Goal: Navigation & Orientation: Find specific page/section

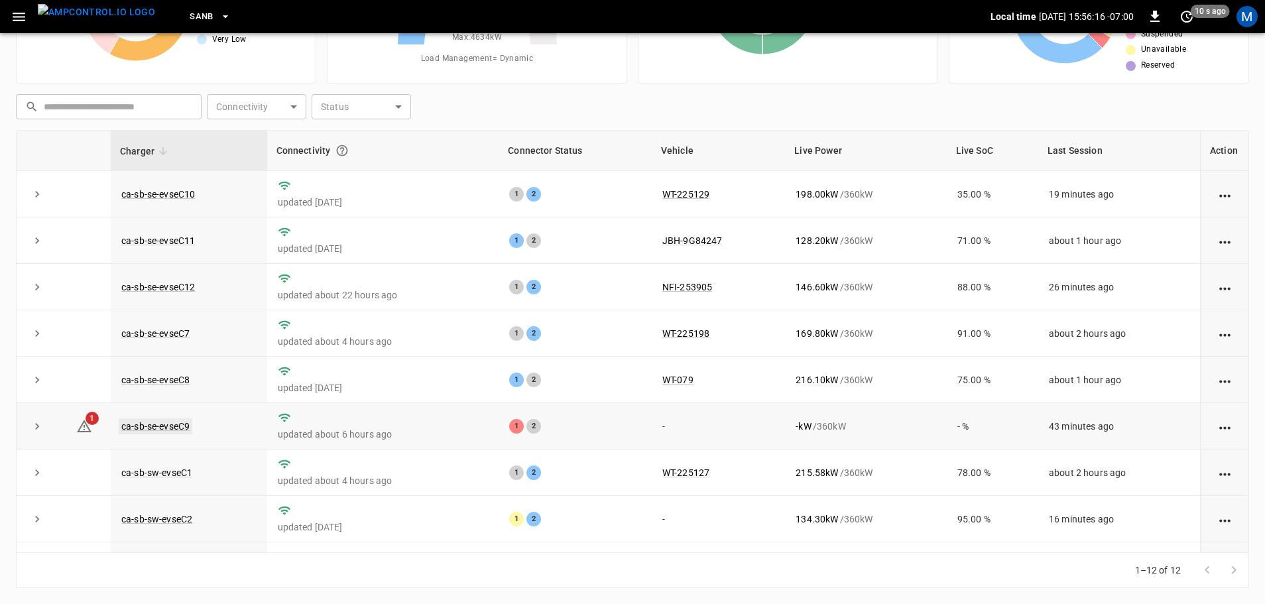
click at [167, 428] on link "ca-sb-se-evseC9" at bounding box center [156, 426] width 74 height 16
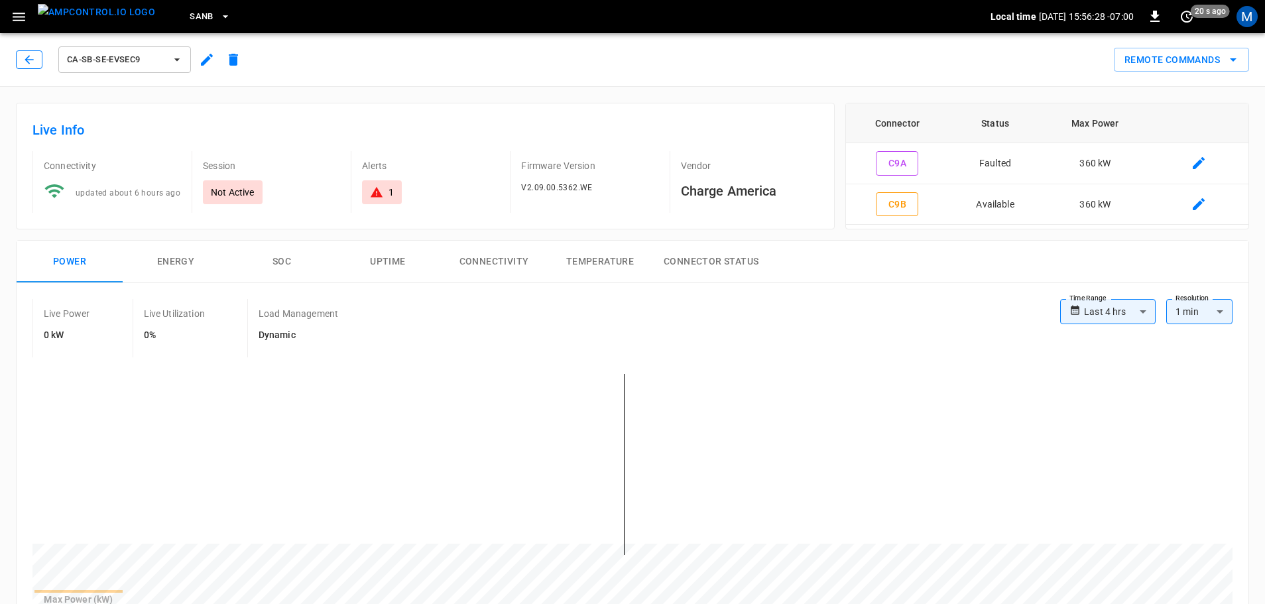
click at [36, 57] on button "button" at bounding box center [29, 59] width 27 height 19
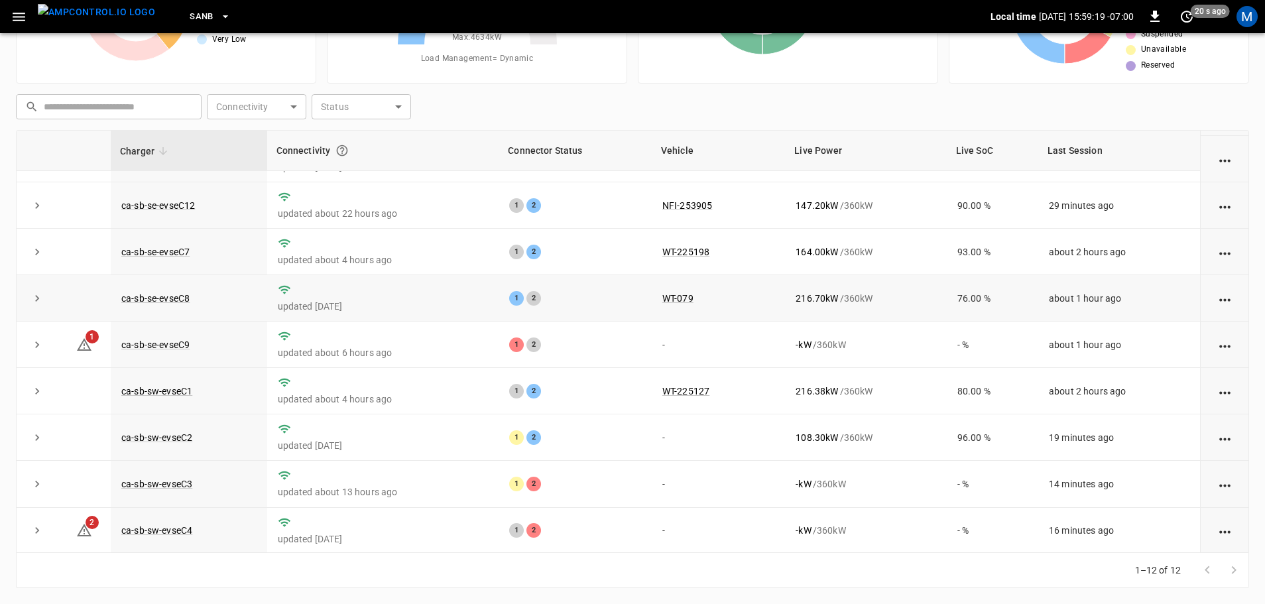
scroll to position [184, 0]
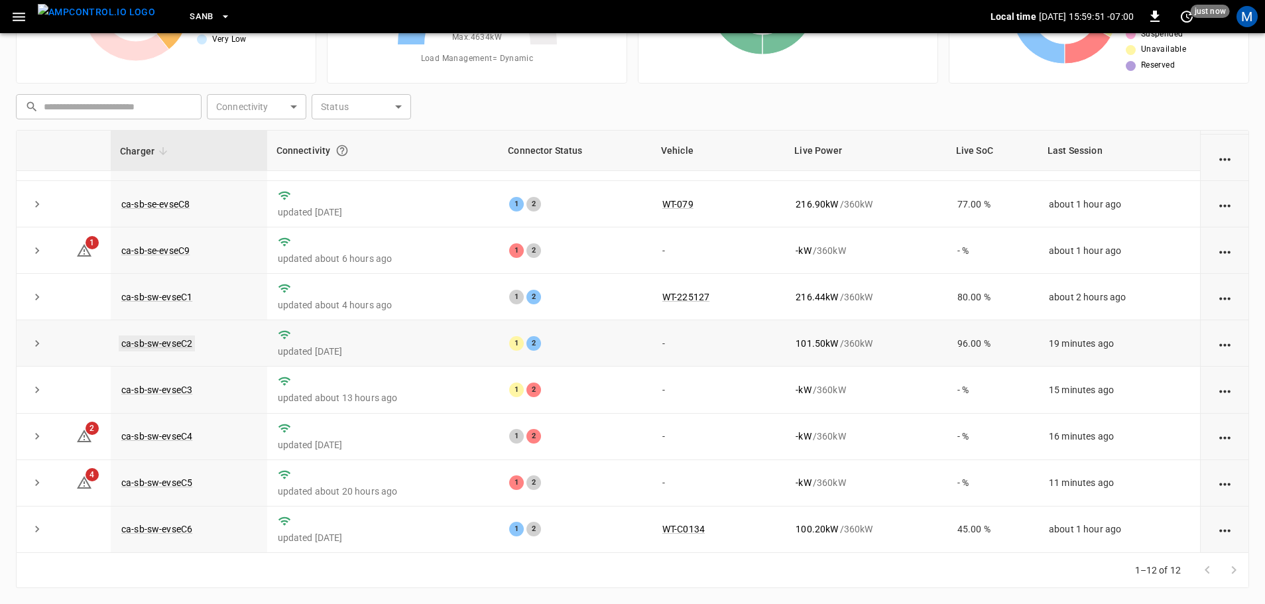
click at [164, 343] on link "ca-sb-sw-evseC2" at bounding box center [157, 343] width 76 height 16
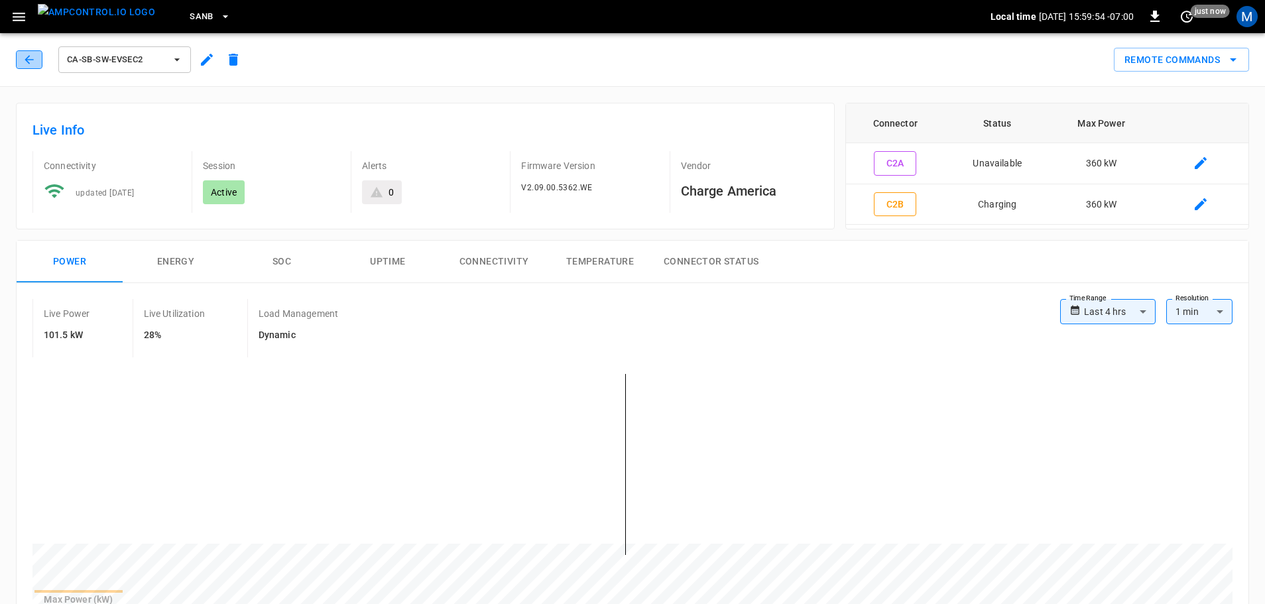
click at [28, 60] on icon "button" at bounding box center [29, 59] width 9 height 9
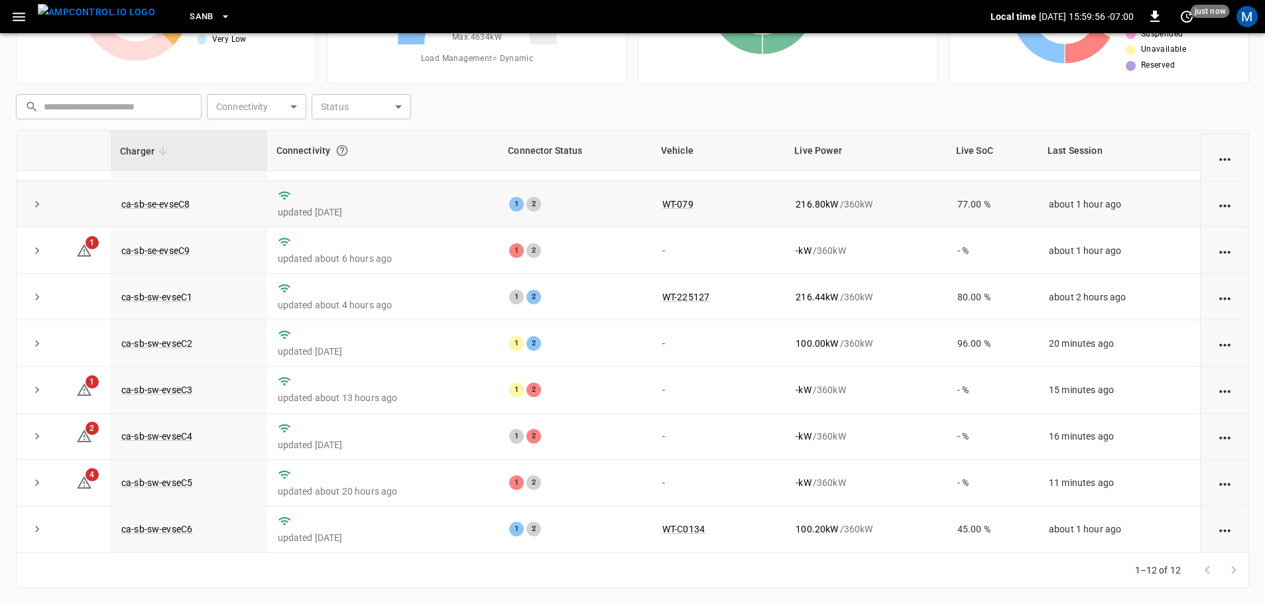
scroll to position [184, 0]
click at [184, 382] on link "ca-sb-sw-evseC3" at bounding box center [157, 390] width 76 height 16
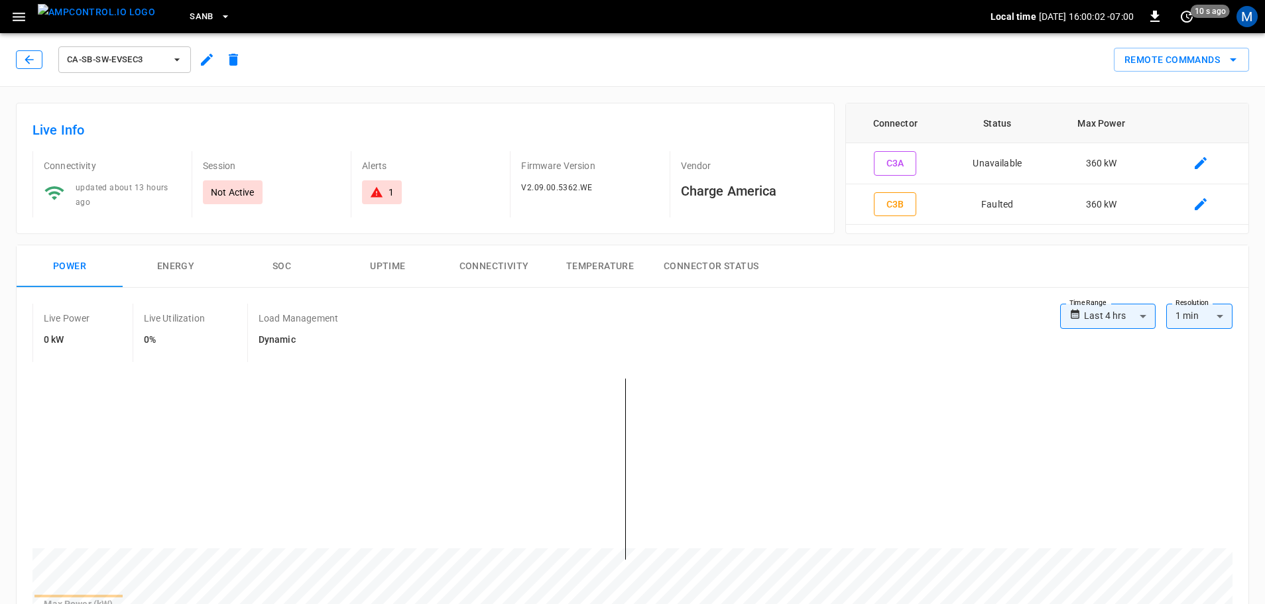
click at [30, 57] on icon "button" at bounding box center [29, 59] width 13 height 13
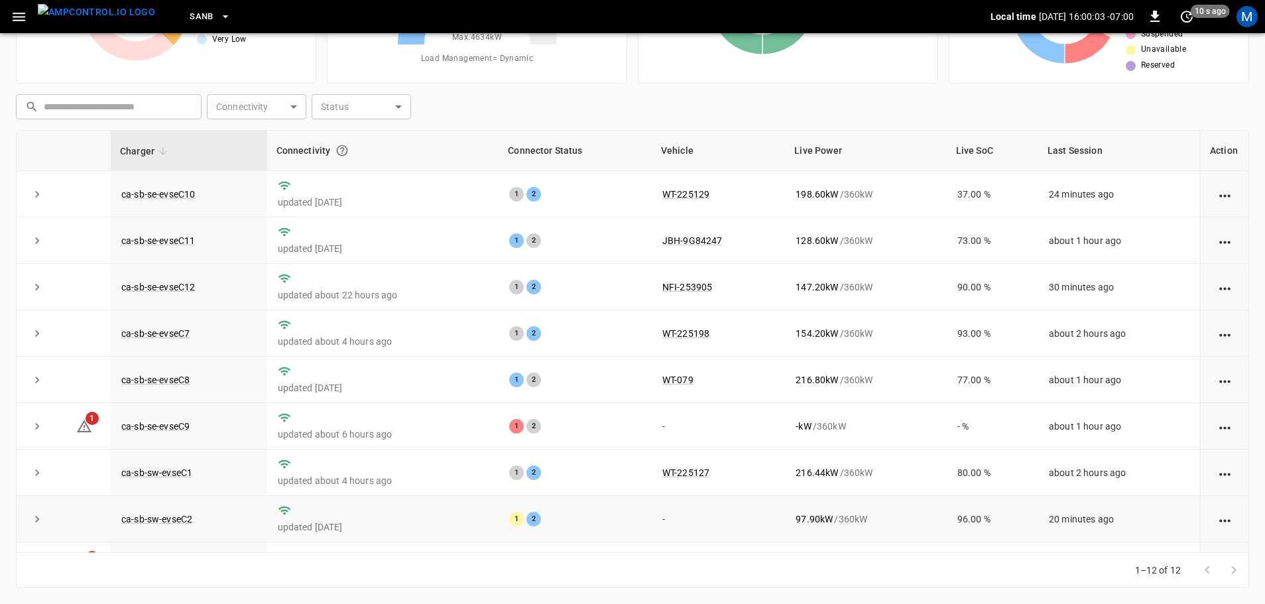
scroll to position [184, 0]
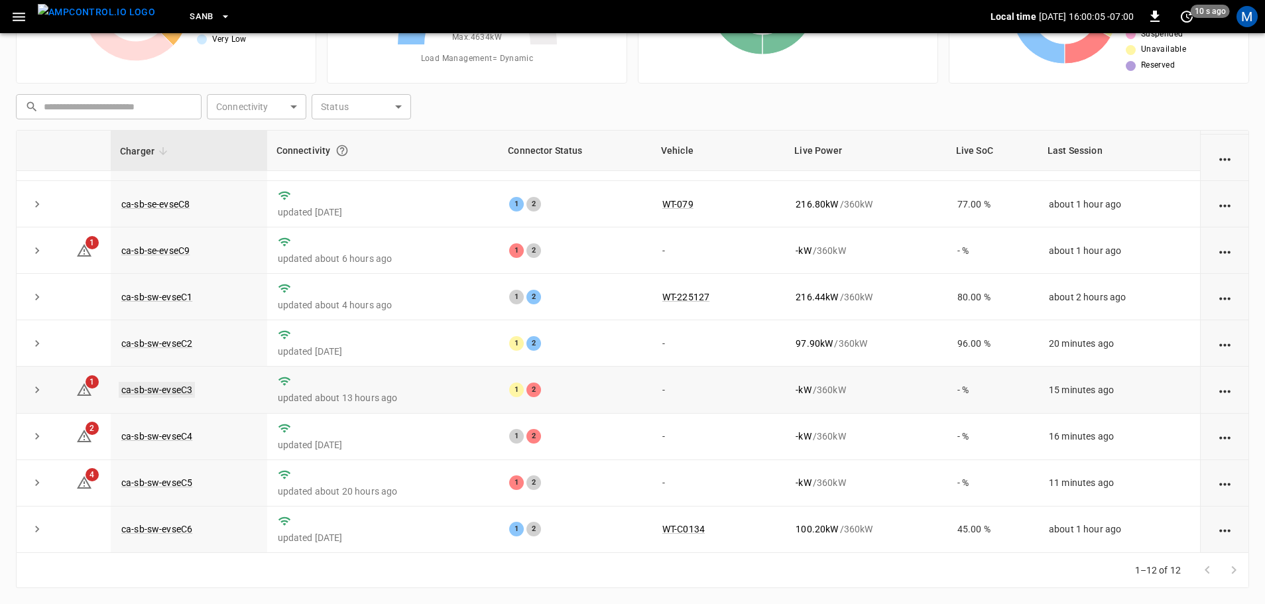
click at [180, 385] on link "ca-sb-sw-evseC3" at bounding box center [157, 390] width 76 height 16
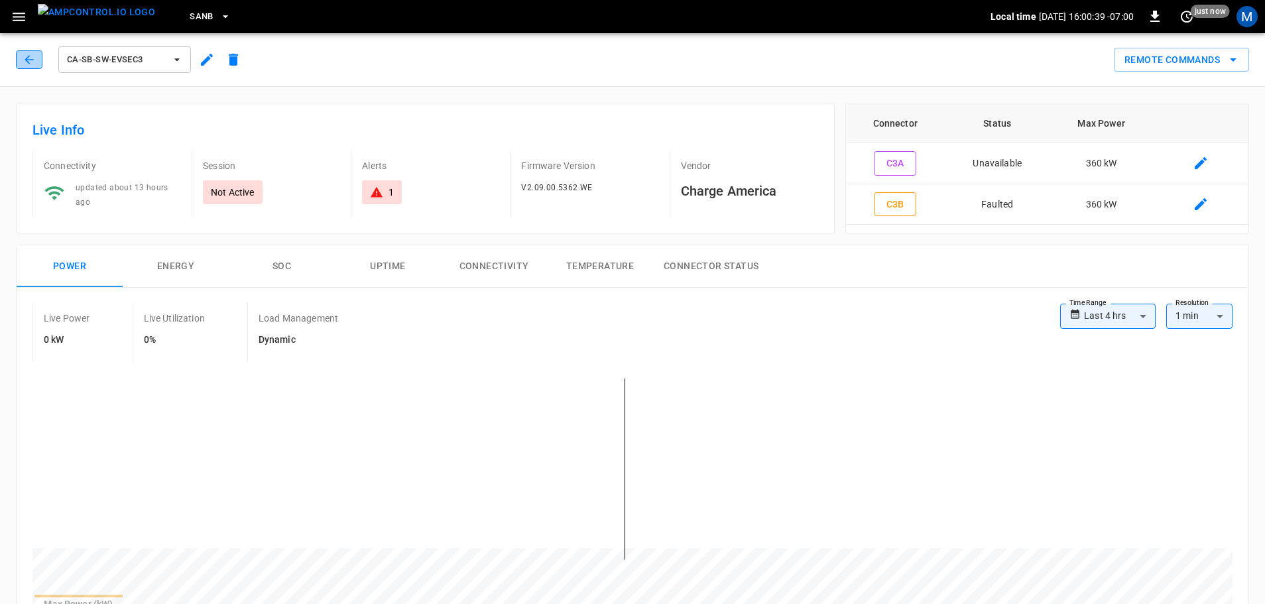
click at [32, 61] on icon "button" at bounding box center [29, 59] width 13 height 13
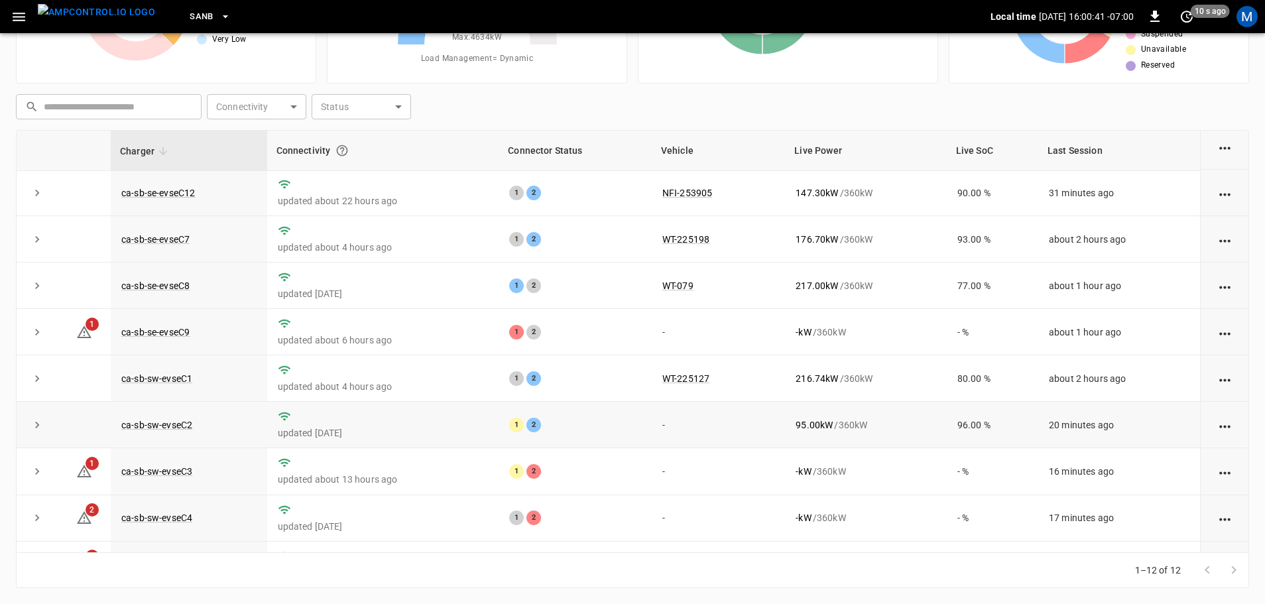
scroll to position [184, 0]
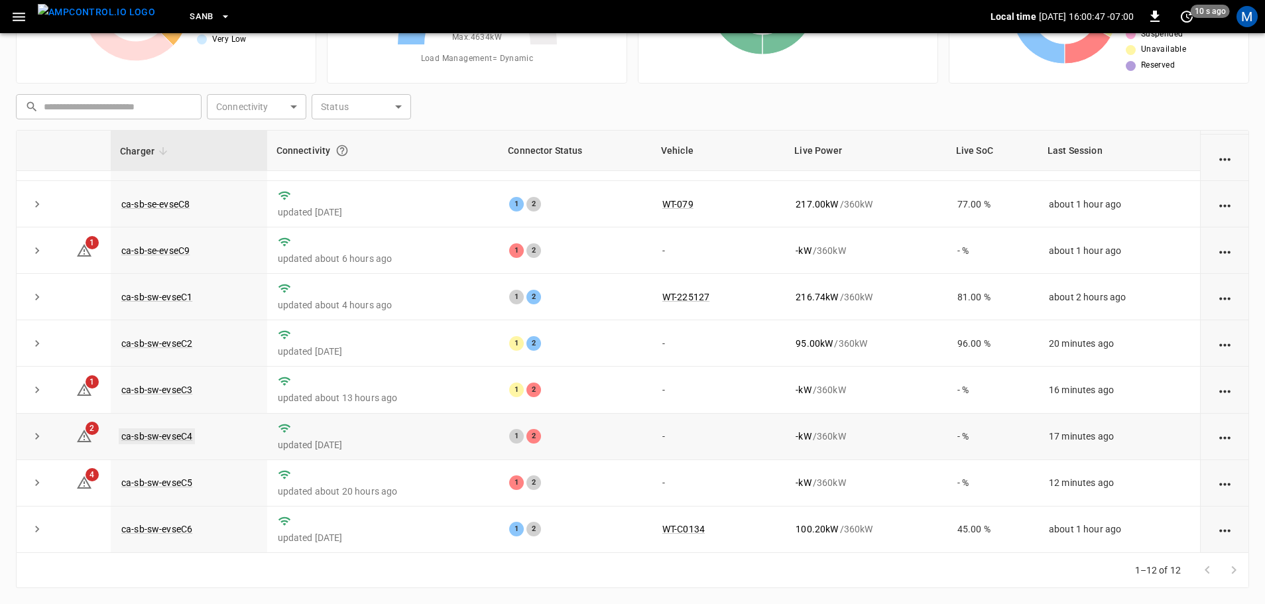
click at [176, 439] on link "ca-sb-sw-evseC4" at bounding box center [157, 436] width 76 height 16
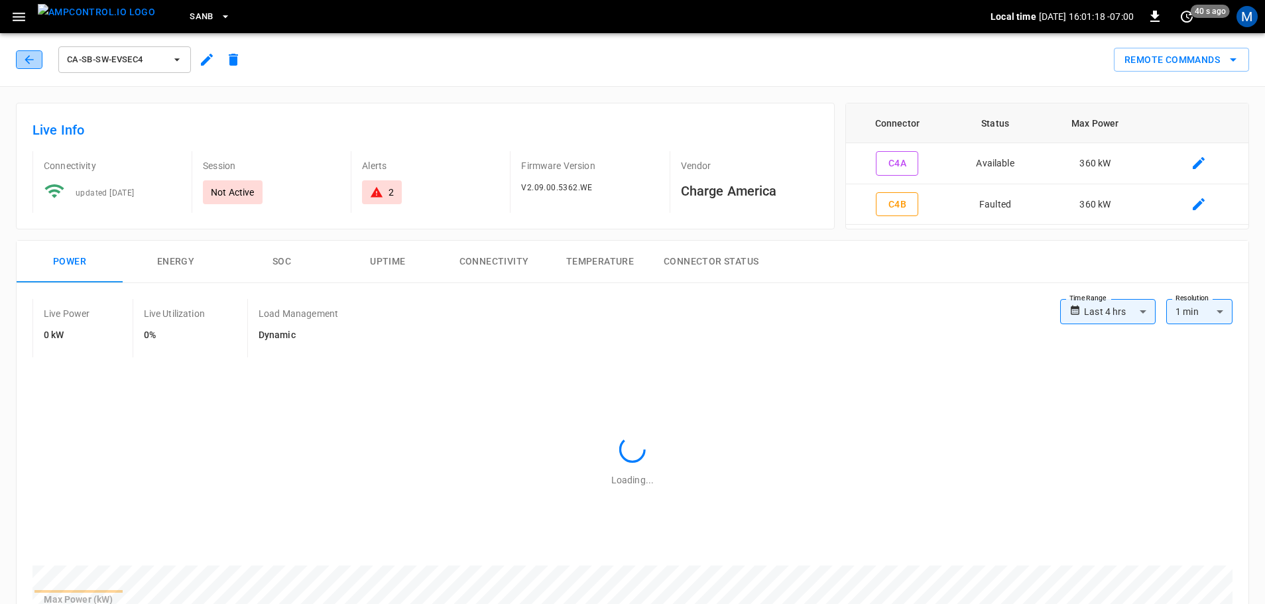
click at [30, 65] on icon "button" at bounding box center [29, 59] width 13 height 13
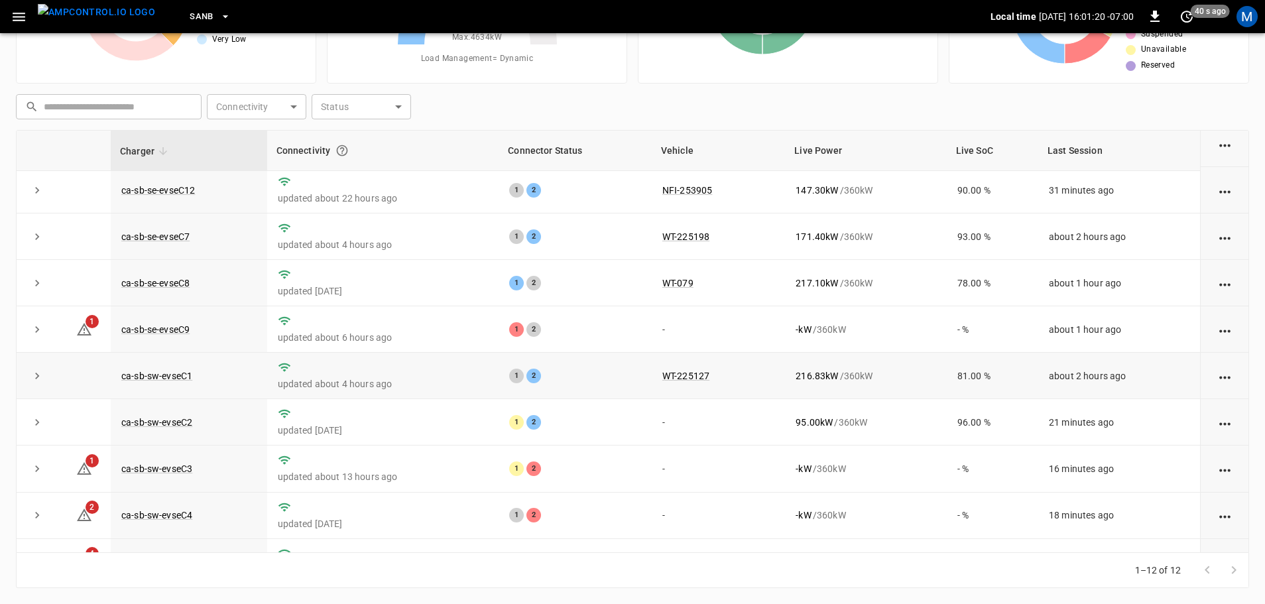
scroll to position [184, 0]
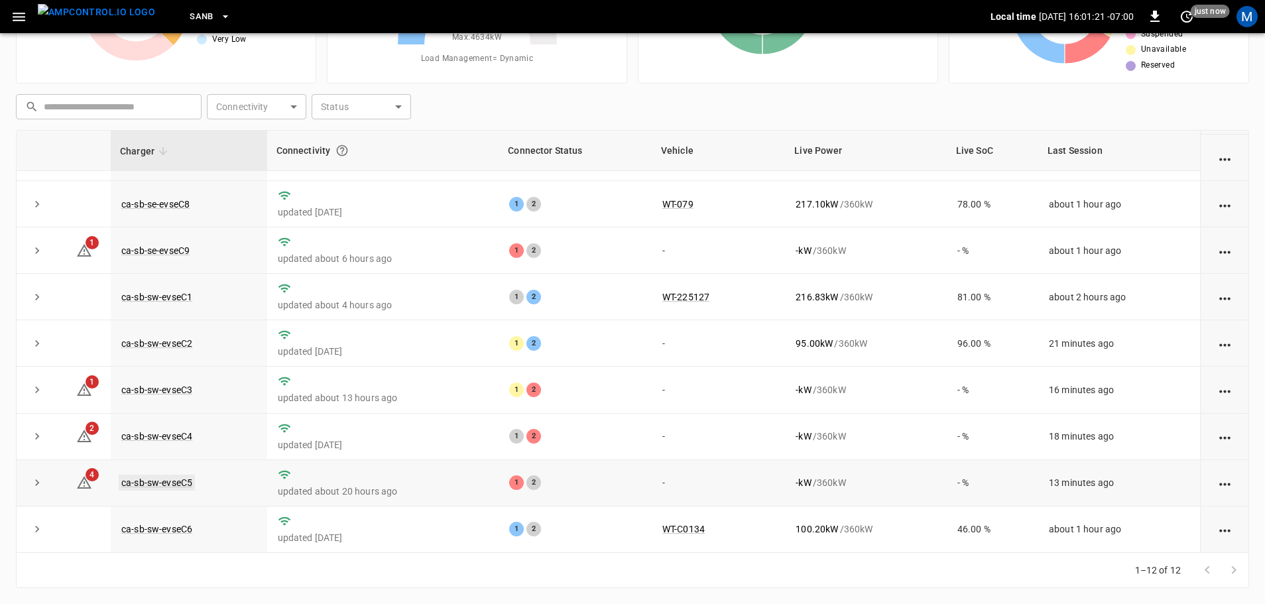
click at [165, 477] on link "ca-sb-sw-evseC5" at bounding box center [157, 483] width 76 height 16
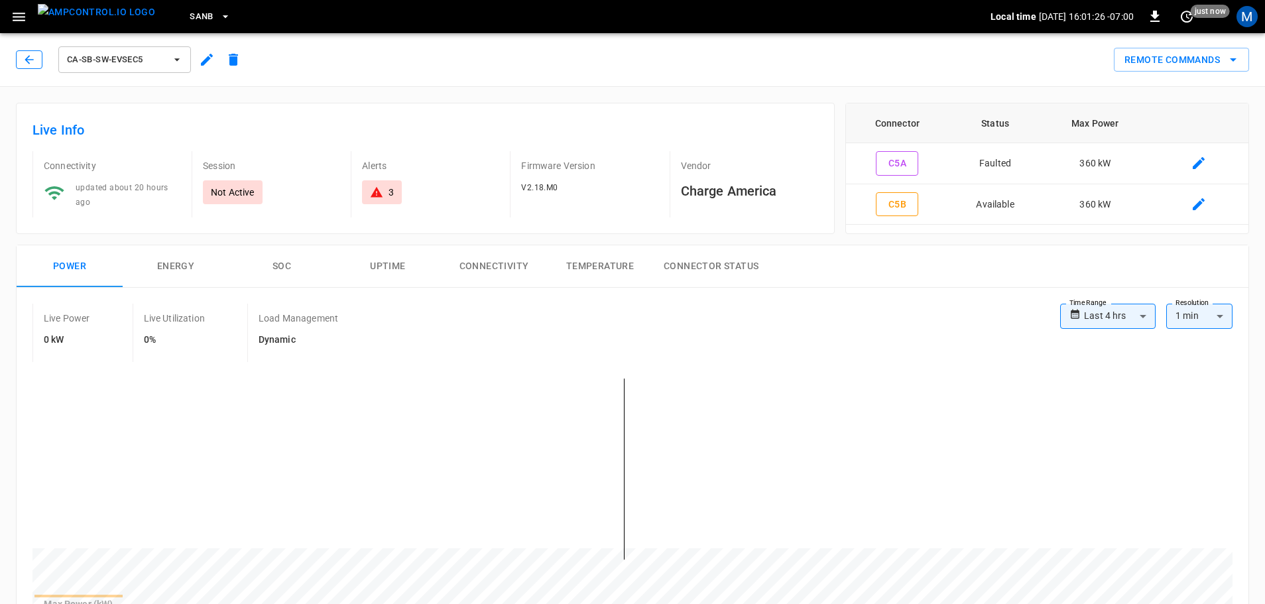
click at [33, 62] on icon "button" at bounding box center [29, 59] width 13 height 13
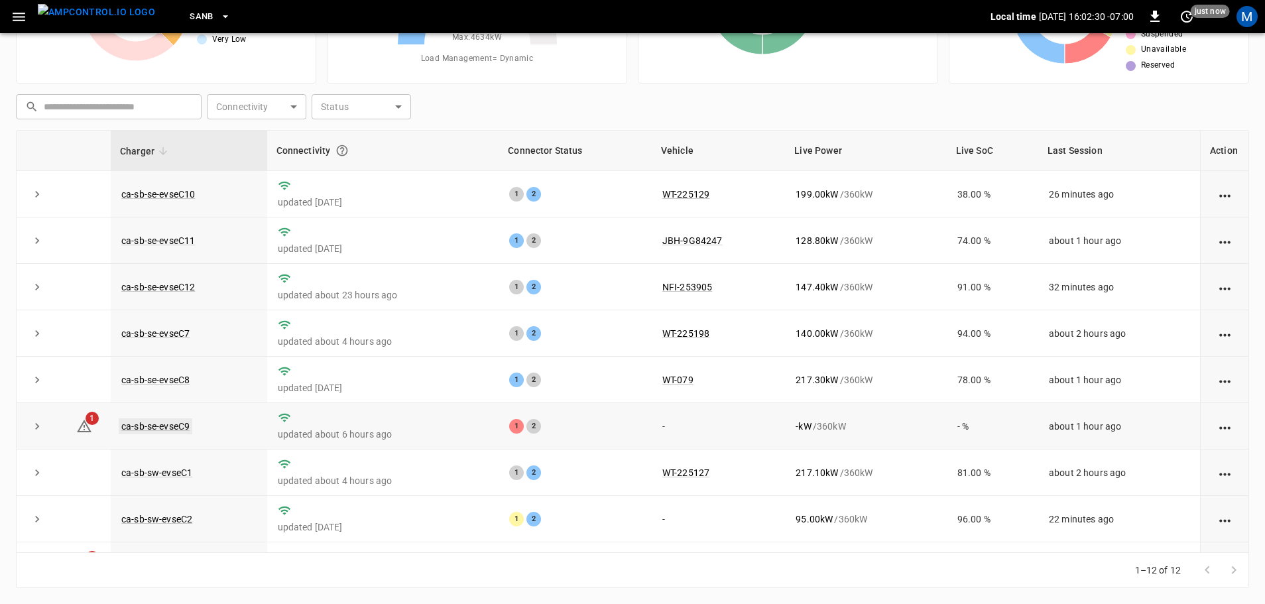
click at [185, 428] on link "ca-sb-se-evseC9" at bounding box center [156, 426] width 74 height 16
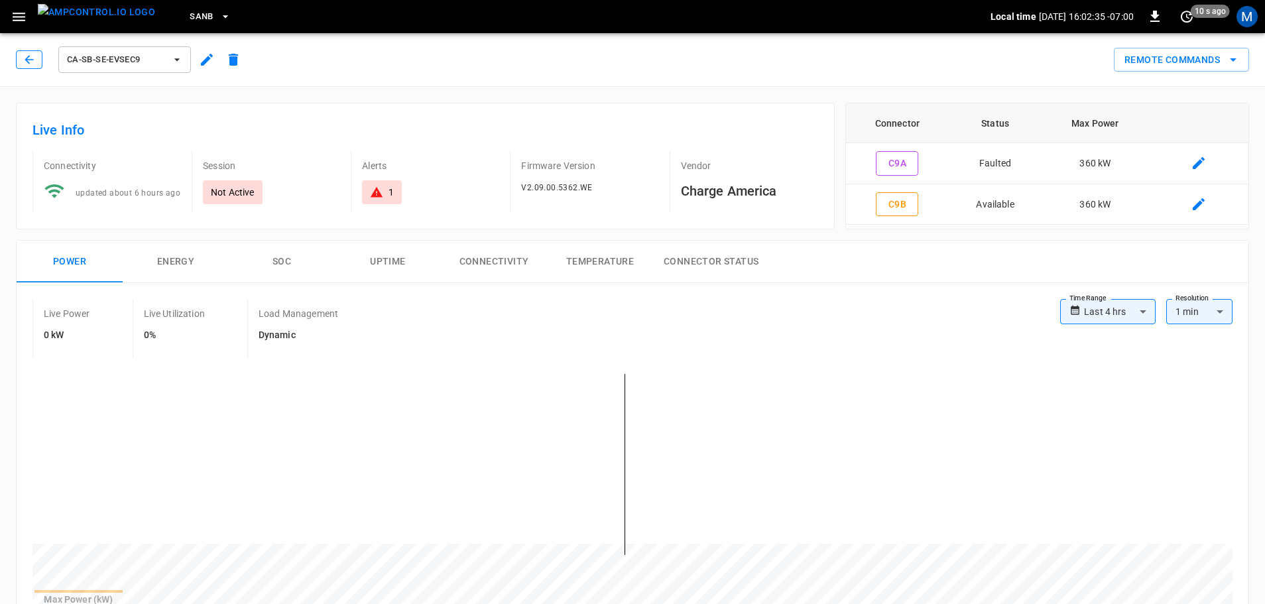
click at [25, 68] on button "button" at bounding box center [29, 59] width 27 height 19
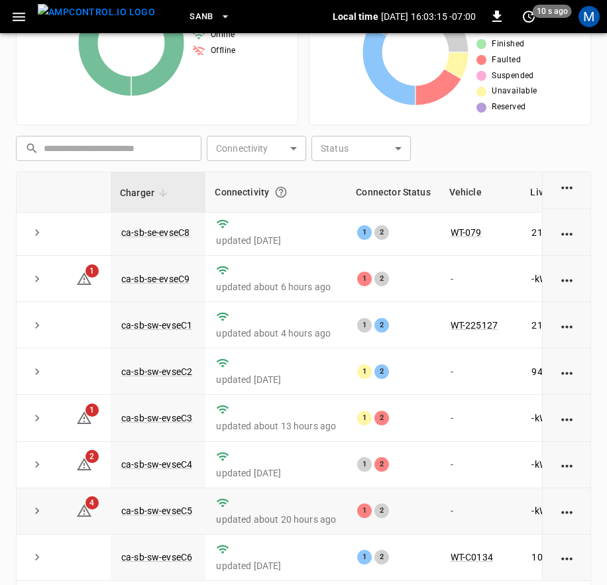
scroll to position [308, 0]
